Goal: Browse casually: Explore the website without a specific task or goal

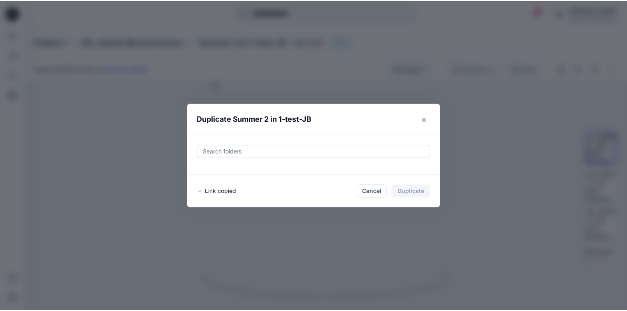
scroll to position [317, 0]
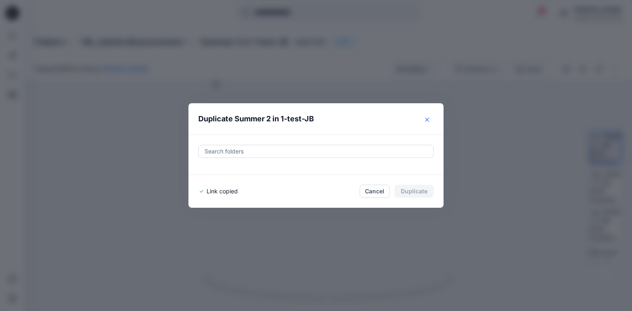
click at [429, 118] on button "Close" at bounding box center [426, 119] width 13 height 13
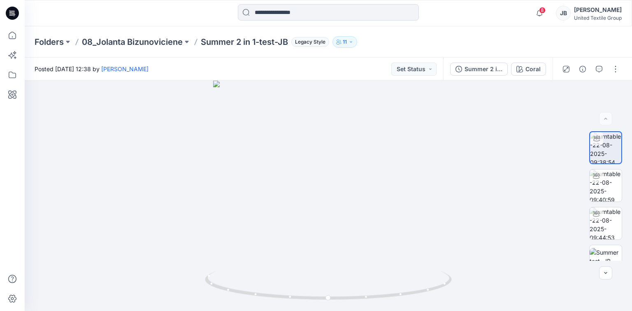
click at [10, 9] on icon at bounding box center [12, 13] width 13 height 13
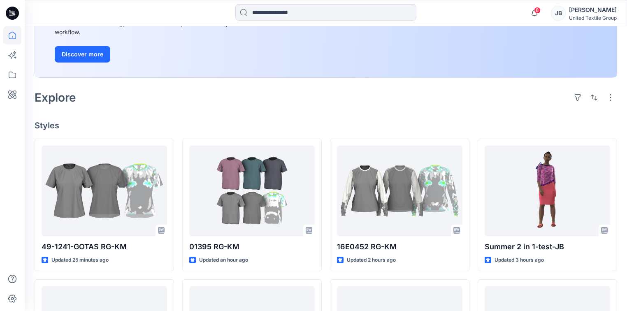
scroll to position [165, 0]
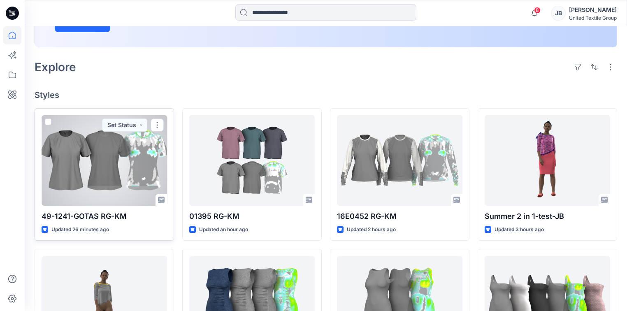
click at [129, 165] on div at bounding box center [104, 160] width 125 height 90
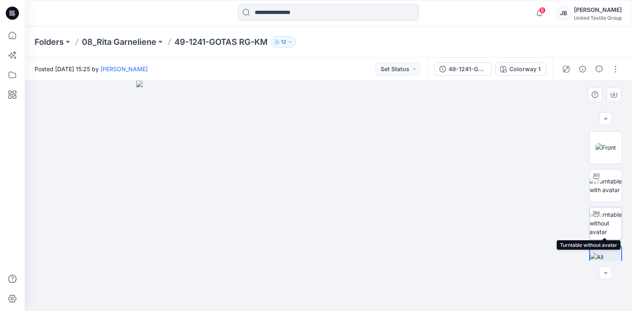
scroll to position [16, 0]
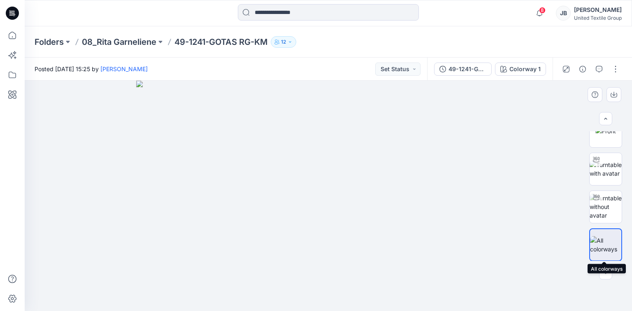
click at [606, 243] on img at bounding box center [605, 244] width 31 height 17
click at [609, 169] on img at bounding box center [605, 168] width 32 height 17
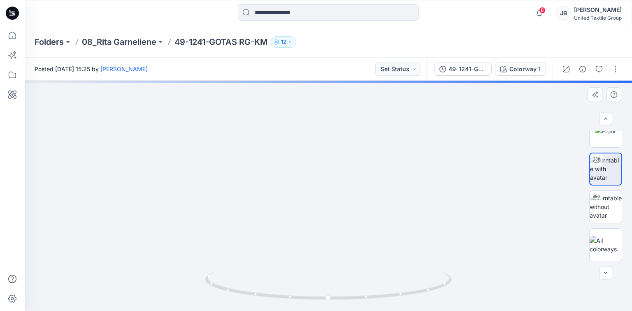
drag, startPoint x: 348, startPoint y: 140, endPoint x: 308, endPoint y: 262, distance: 128.8
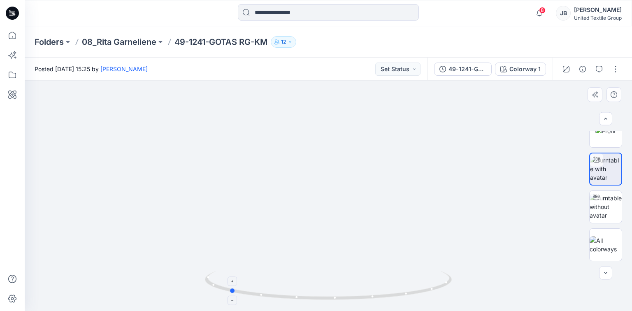
drag, startPoint x: 329, startPoint y: 299, endPoint x: 230, endPoint y: 281, distance: 100.8
click at [230, 281] on icon at bounding box center [329, 286] width 249 height 31
drag, startPoint x: 234, startPoint y: 293, endPoint x: 353, endPoint y: 305, distance: 120.3
click at [353, 305] on div at bounding box center [328, 290] width 247 height 41
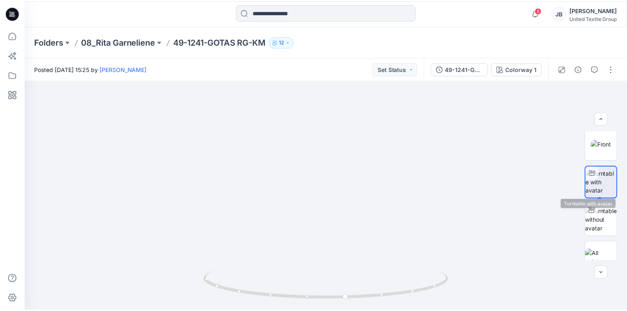
scroll to position [0, 0]
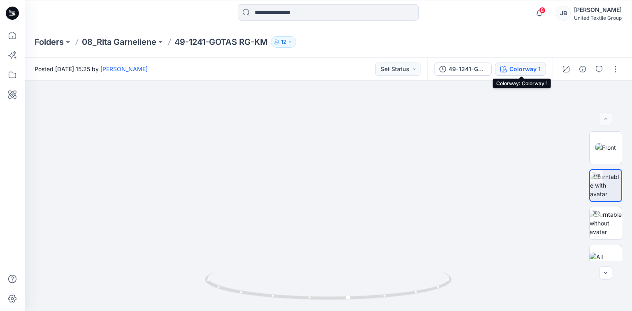
click at [524, 68] on div "Colorway 1" at bounding box center [524, 69] width 31 height 9
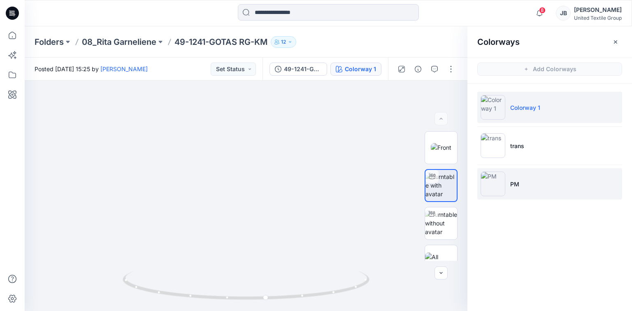
click at [493, 183] on img at bounding box center [492, 184] width 25 height 25
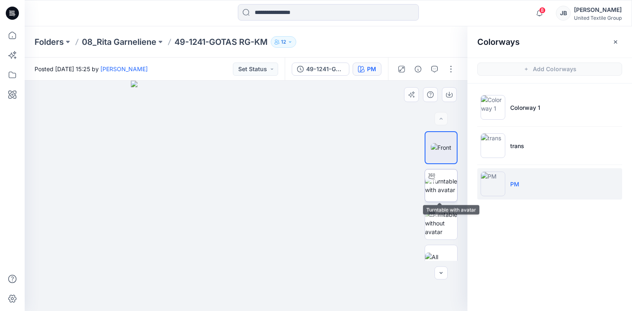
click at [441, 185] on img at bounding box center [441, 185] width 32 height 17
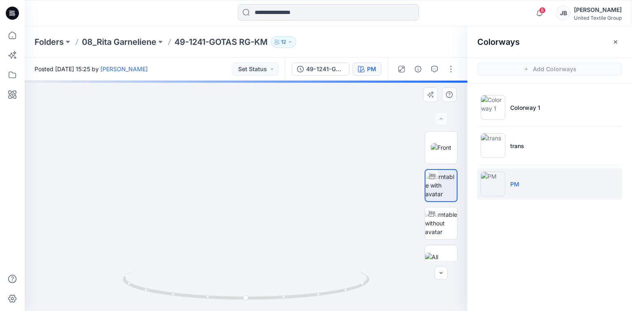
drag, startPoint x: 291, startPoint y: 157, endPoint x: 281, endPoint y: 266, distance: 109.5
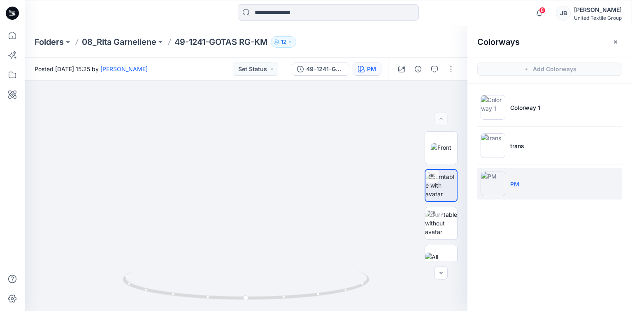
click at [9, 12] on icon at bounding box center [10, 12] width 2 height 0
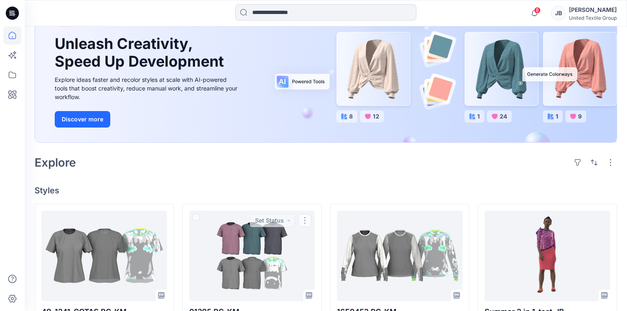
scroll to position [66, 0]
